Goal: Transaction & Acquisition: Obtain resource

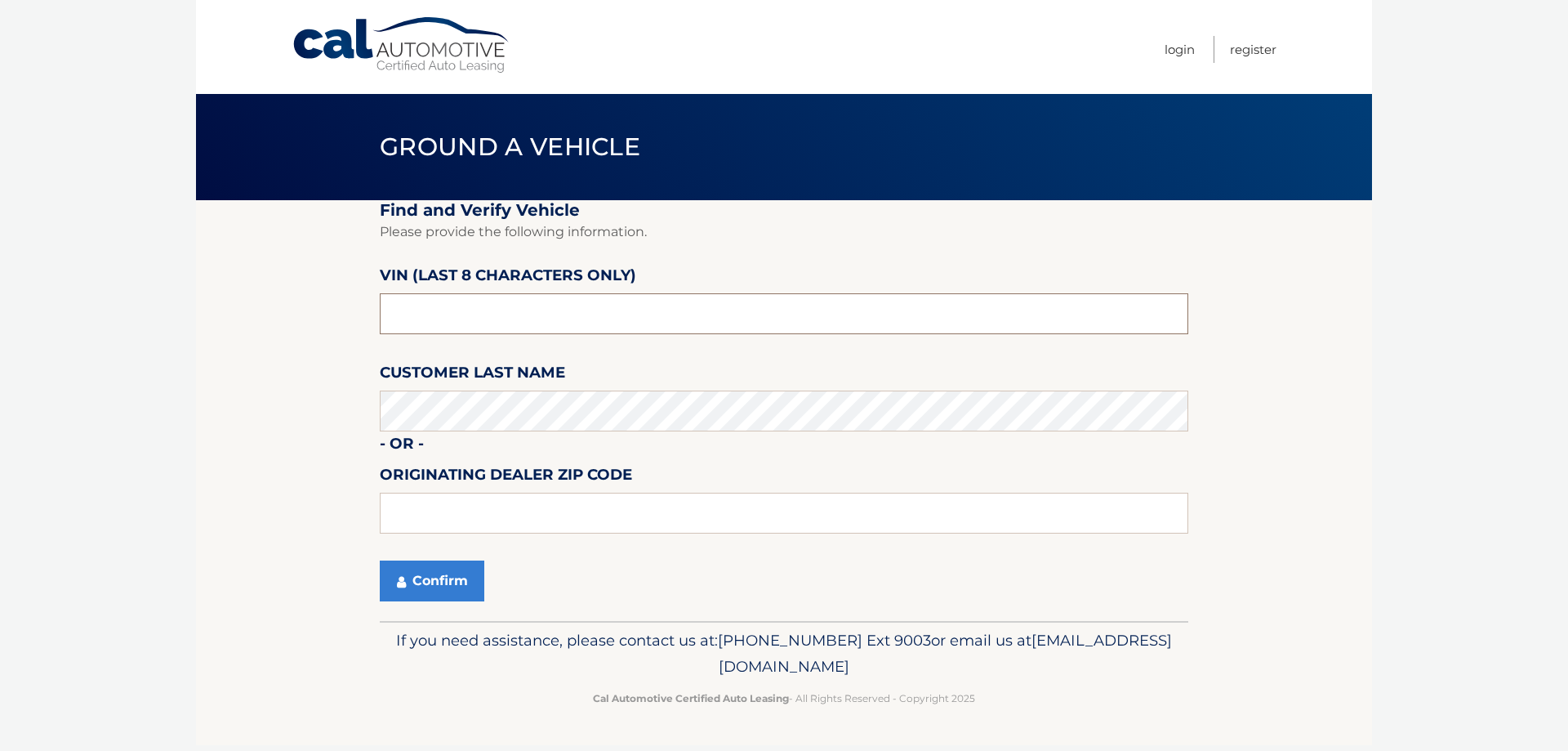
click at [450, 312] on input "text" at bounding box center [784, 314] width 808 height 41
type input "pt526758"
type input "15146"
click at [436, 591] on button "Confirm" at bounding box center [431, 581] width 105 height 41
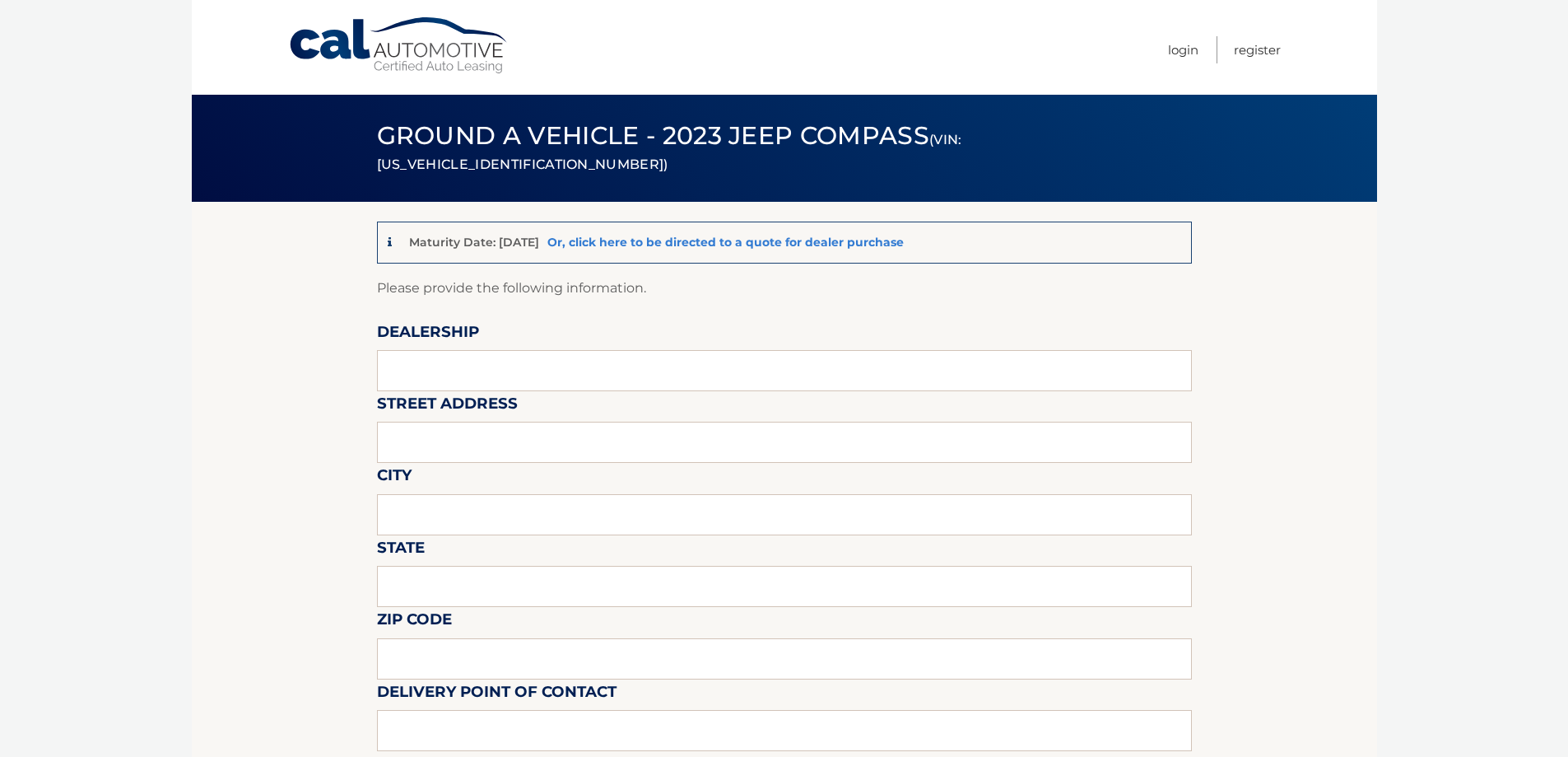
click at [763, 243] on link "Or, click here to be directed to a quote for dealer purchase" at bounding box center [725, 242] width 357 height 15
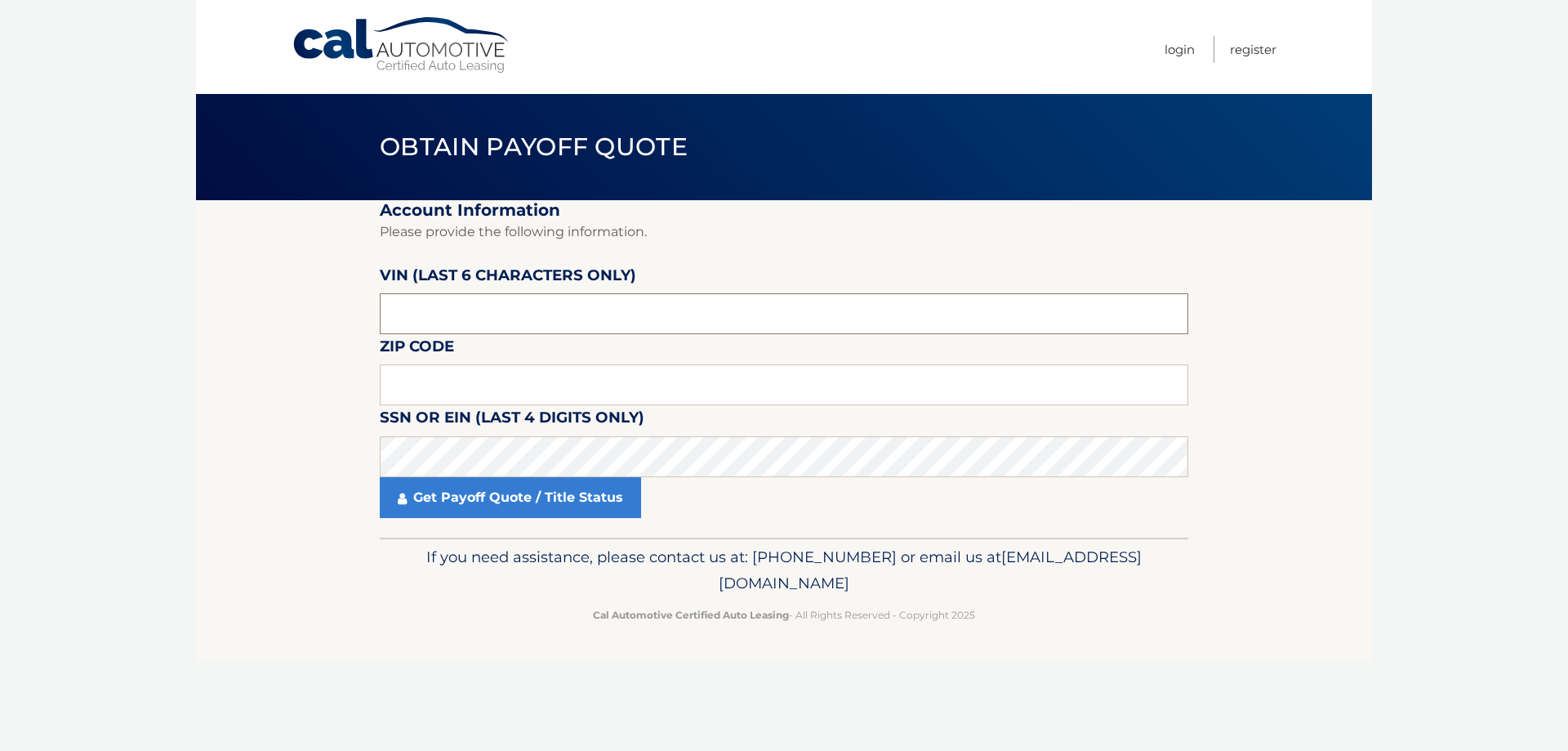
click at [539, 323] on input "text" at bounding box center [784, 314] width 808 height 41
drag, startPoint x: 460, startPoint y: 319, endPoint x: 186, endPoint y: 305, distance: 274.4
click at [189, 305] on body "Cal Automotive Menu Login Register Obtain Payoff Quote" at bounding box center [784, 376] width 1568 height 751
type input "526758"
click at [461, 386] on input "text" at bounding box center [784, 385] width 808 height 41
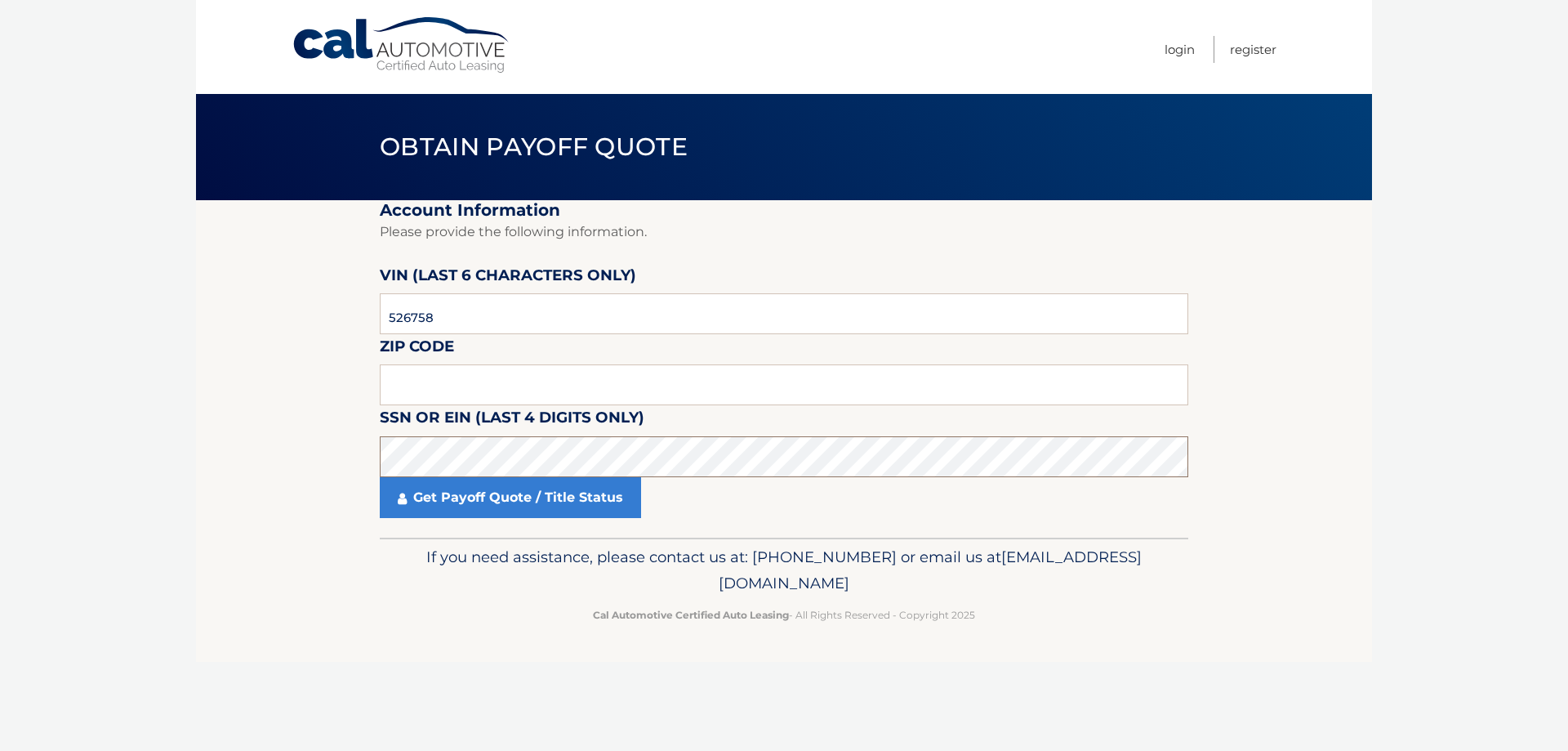
click at [373, 471] on section "Account Information Please provide the following information. VIN (last 6 chara…" at bounding box center [784, 369] width 1176 height 338
click at [412, 384] on input "text" at bounding box center [784, 385] width 808 height 41
type input "15205"
click at [525, 504] on link "Get Payoff Quote / Title Status" at bounding box center [510, 498] width 261 height 41
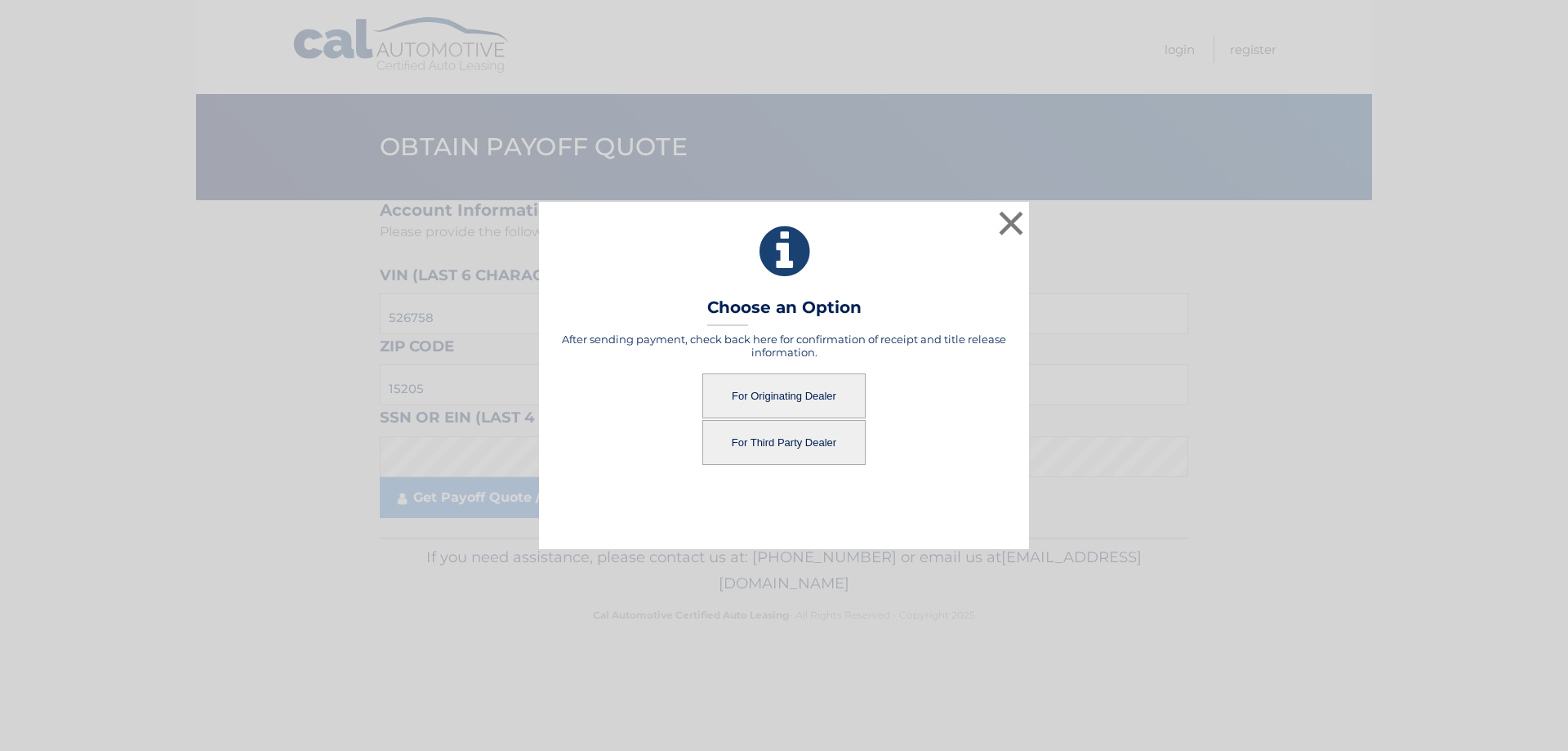
click at [798, 401] on button "For Originating Dealer" at bounding box center [784, 395] width 163 height 45
click at [801, 395] on button "For Originating Dealer" at bounding box center [784, 395] width 163 height 45
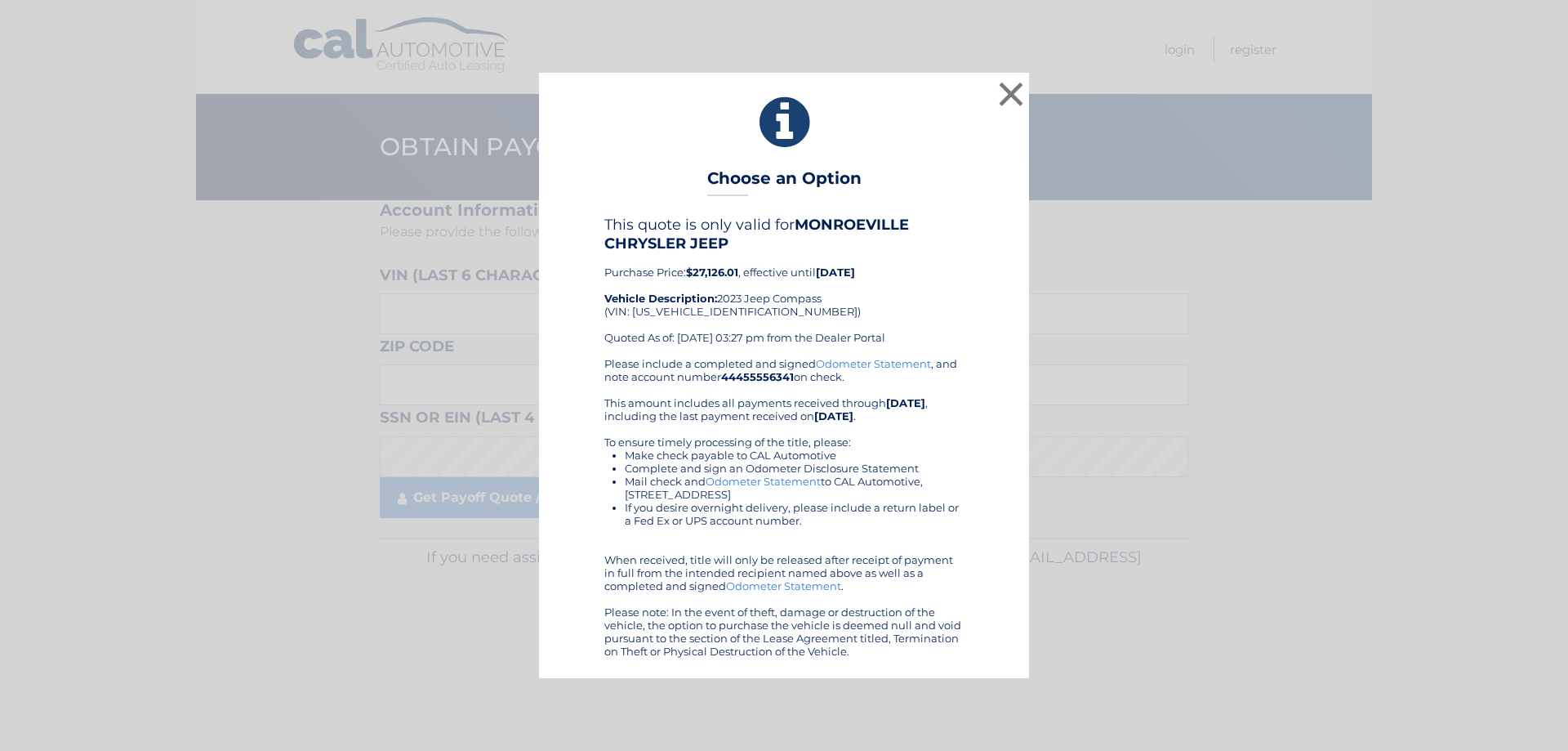
click at [704, 309] on div "This quote is only valid for MONROEVILLE CHRYSLER JEEP Purchase Price: $27,126.…" at bounding box center [784, 286] width 360 height 140
copy div "[US_VEHICLE_IDENTIFICATION_NUMBER]"
